Goal: Navigation & Orientation: Find specific page/section

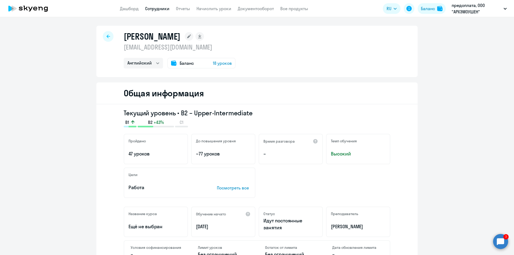
select select "english"
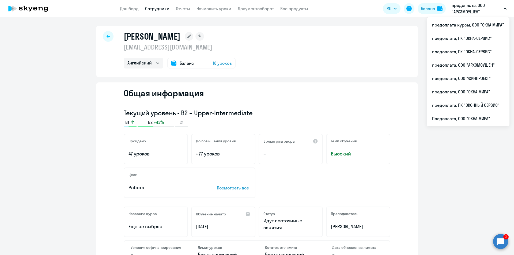
click at [503, 8] on button "предоплата, ООО "АРХЭМОУШЕН"" at bounding box center [479, 8] width 60 height 13
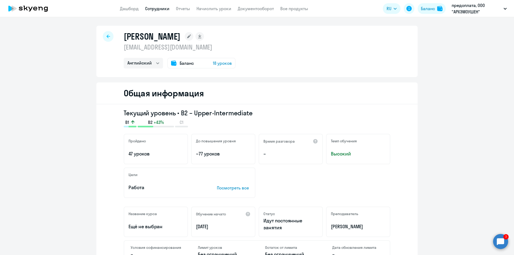
click at [503, 8] on icon "button" at bounding box center [504, 9] width 3 height 2
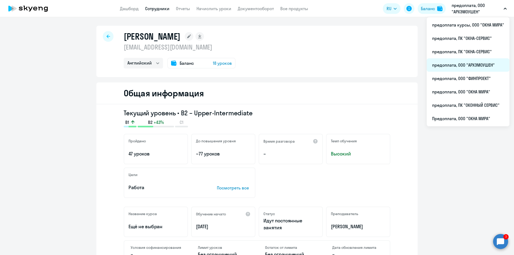
click at [470, 66] on li "предоплата, ООО "АРХЭМОУШЕН"" at bounding box center [468, 64] width 83 height 13
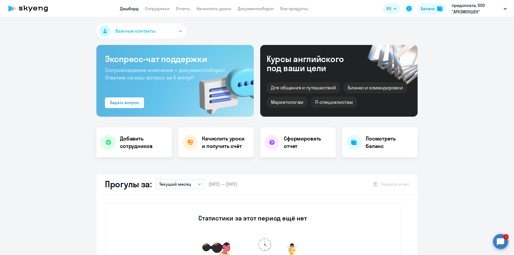
select select "30"
click at [153, 8] on link "Сотрудники" at bounding box center [157, 8] width 24 height 5
select select "30"
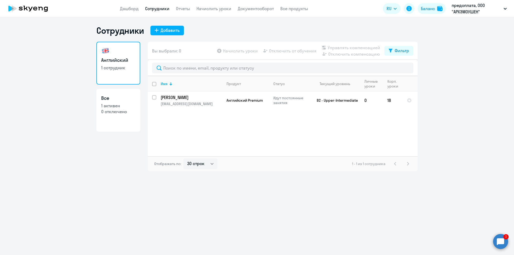
click at [35, 7] on icon at bounding box center [28, 8] width 47 height 13
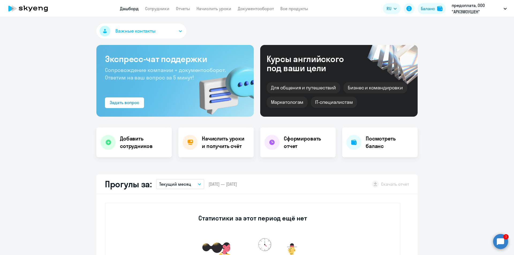
select select "30"
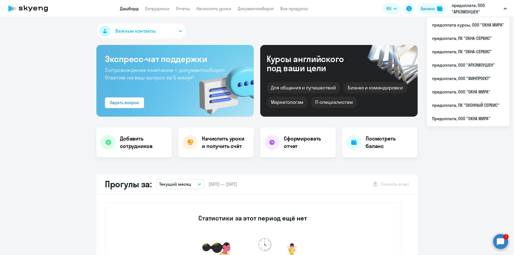
click at [465, 5] on p "предоплата, ООО "АРХЭМОУШЕН"" at bounding box center [476, 8] width 50 height 13
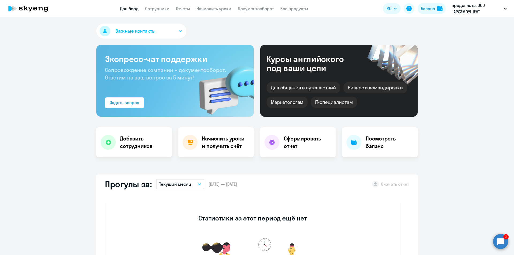
click at [469, 6] on p "предоплата, ООО "АРХЭМОУШЕН"" at bounding box center [476, 8] width 50 height 13
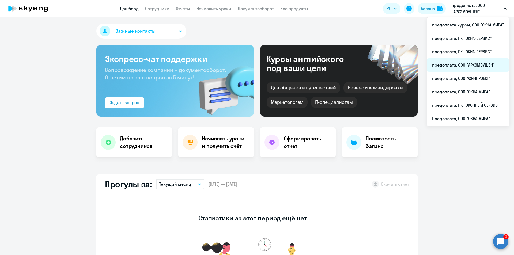
click at [466, 64] on li "предоплата, ООО "АРХЭМОУШЕН"" at bounding box center [468, 64] width 83 height 13
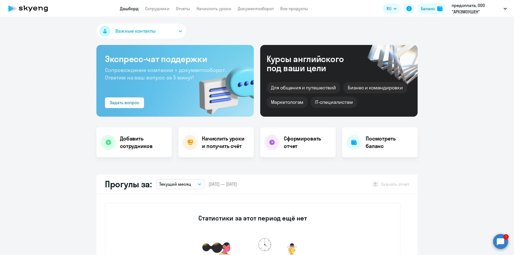
select select "30"
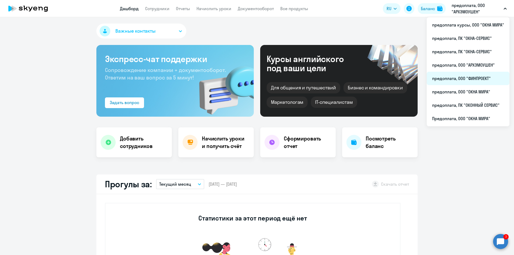
click at [469, 78] on li "предоплата, ООО "ФИНПРОЕКТ"" at bounding box center [468, 78] width 83 height 13
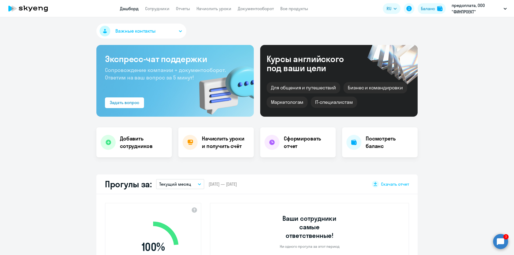
select select "30"
click at [430, 8] on div "Баланс" at bounding box center [428, 8] width 14 height 6
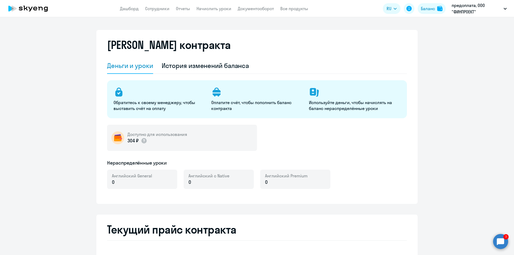
select select "english_adult_not_native_speaker"
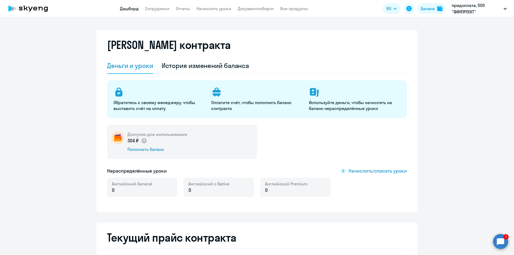
click at [129, 9] on link "Дашборд" at bounding box center [129, 8] width 19 height 5
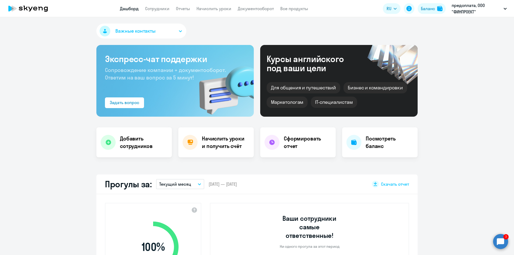
select select "30"
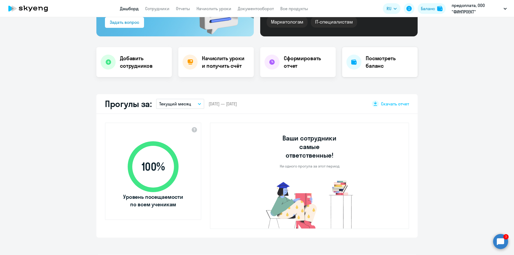
click at [366, 64] on h4 "Посмотреть баланс" at bounding box center [390, 62] width 48 height 15
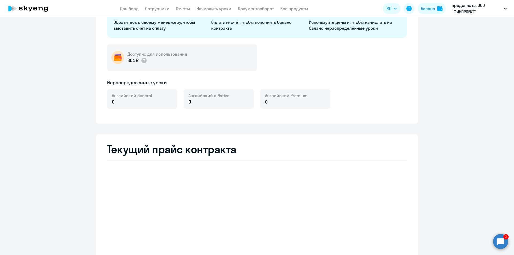
select select "english_adult_not_native_speaker"
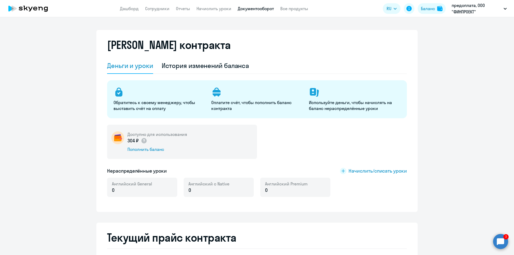
click at [264, 10] on link "Документооборот" at bounding box center [256, 8] width 36 height 5
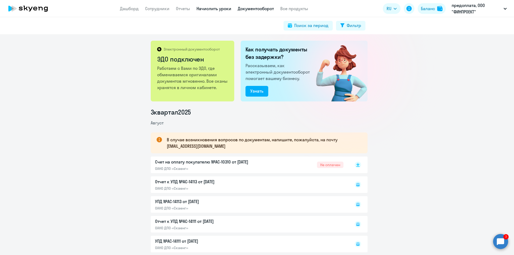
click at [219, 9] on link "Начислить уроки" at bounding box center [213, 8] width 35 height 5
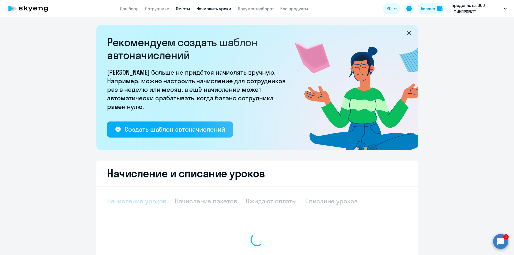
select select "10"
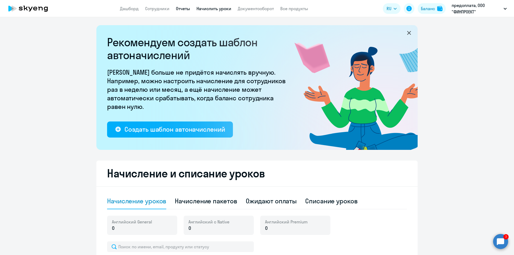
click at [186, 8] on link "Отчеты" at bounding box center [183, 8] width 14 height 5
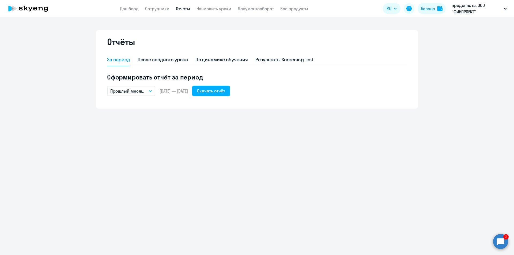
click at [154, 5] on app-header "Дашборд Сотрудники Отчеты Начислить уроки Документооборот Все продукты Дашборд …" at bounding box center [257, 8] width 514 height 17
click at [158, 7] on link "Сотрудники" at bounding box center [157, 8] width 24 height 5
select select "30"
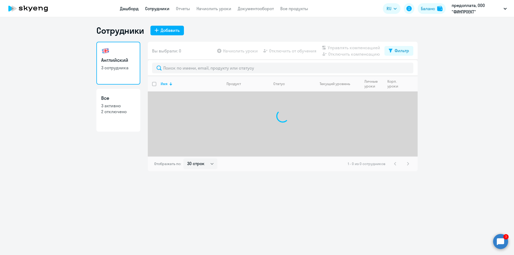
click at [129, 10] on link "Дашборд" at bounding box center [129, 8] width 19 height 5
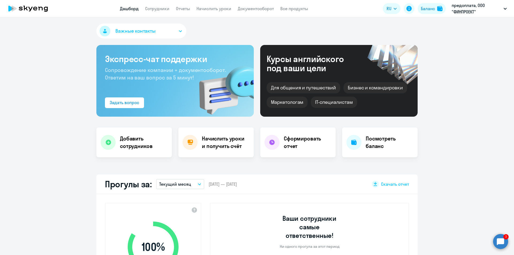
select select "30"
